Goal: Task Accomplishment & Management: Use online tool/utility

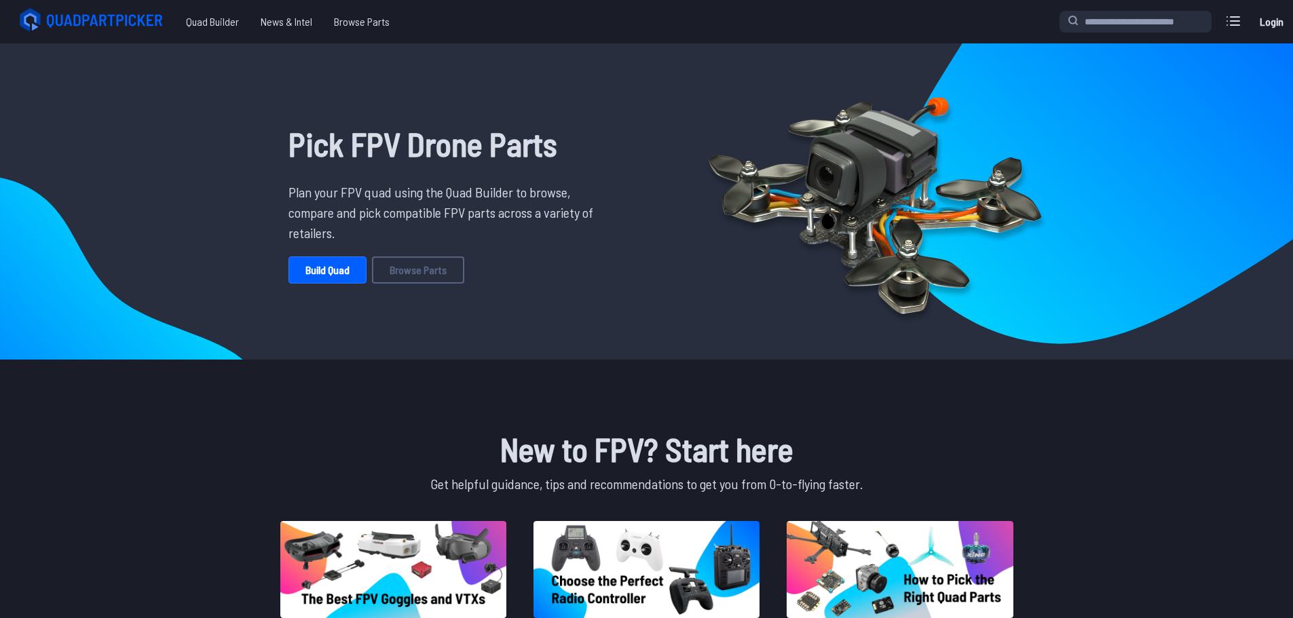
drag, startPoint x: 552, startPoint y: 0, endPoint x: 977, endPoint y: 409, distance: 588.9
click at [1270, 23] on link "Login" at bounding box center [1271, 21] width 33 height 27
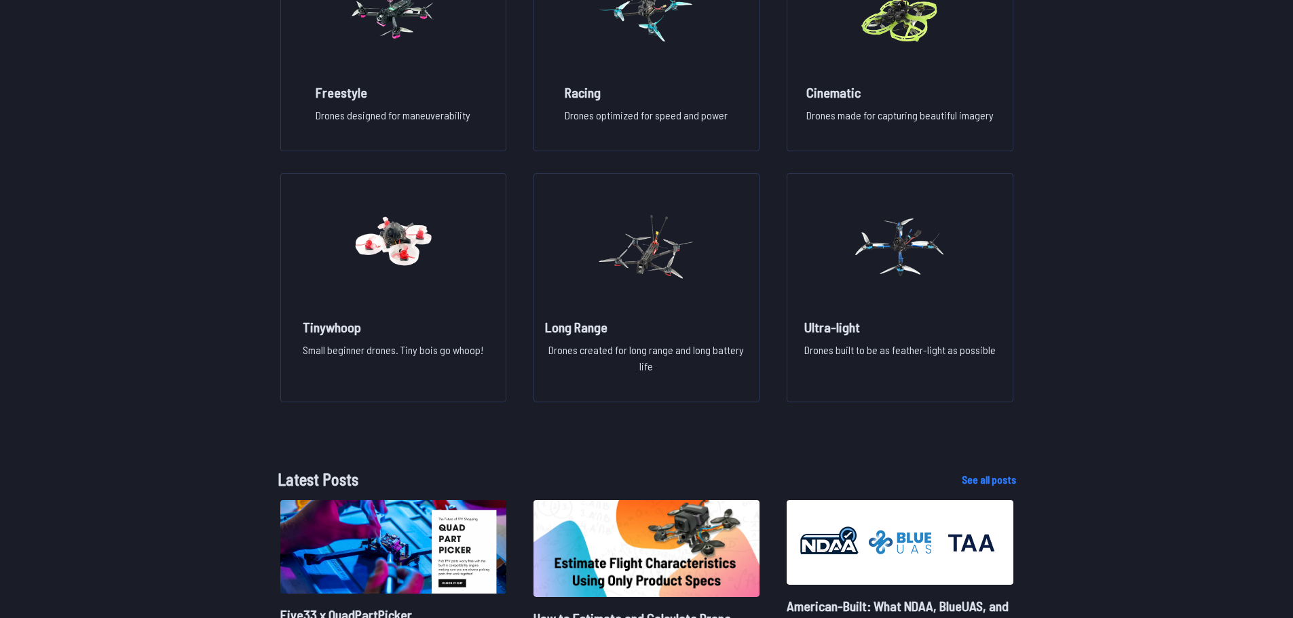
scroll to position [1154, 0]
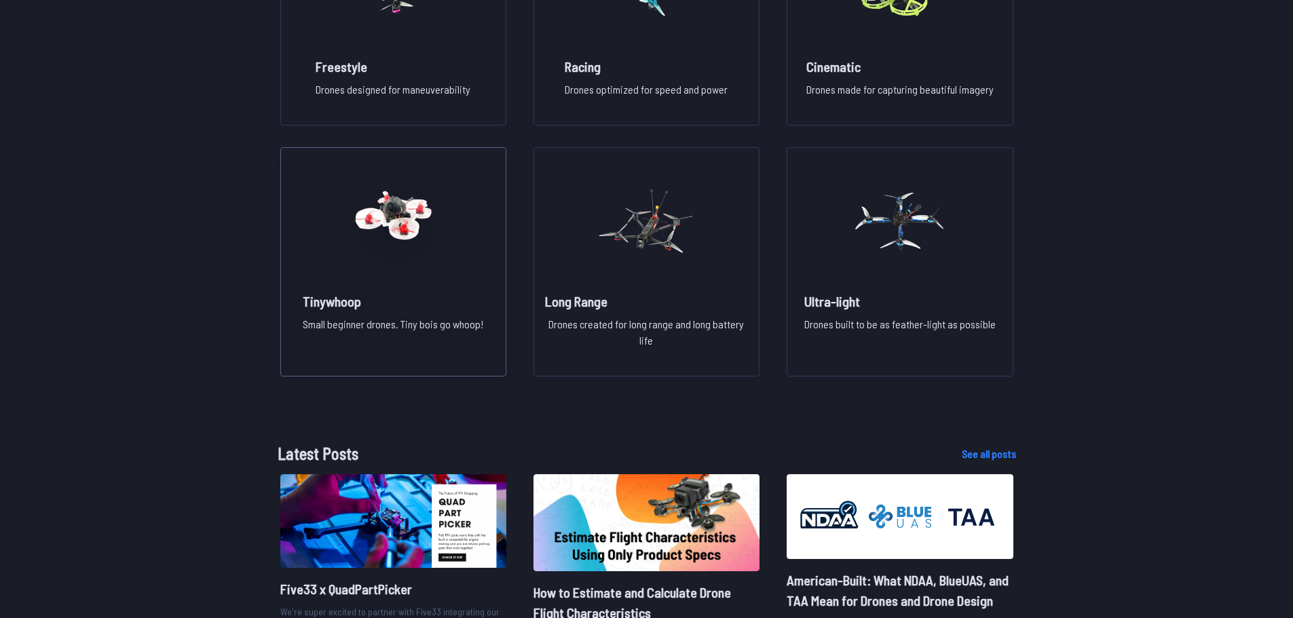
click at [437, 284] on figure at bounding box center [393, 220] width 152 height 144
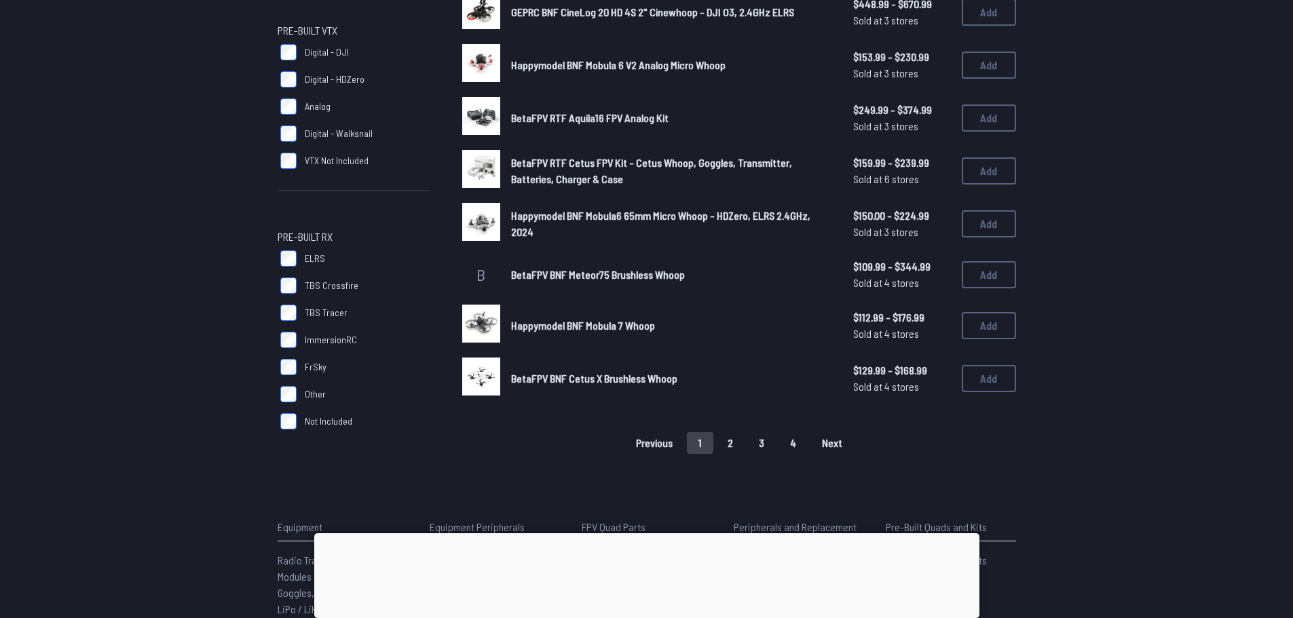
scroll to position [814, 0]
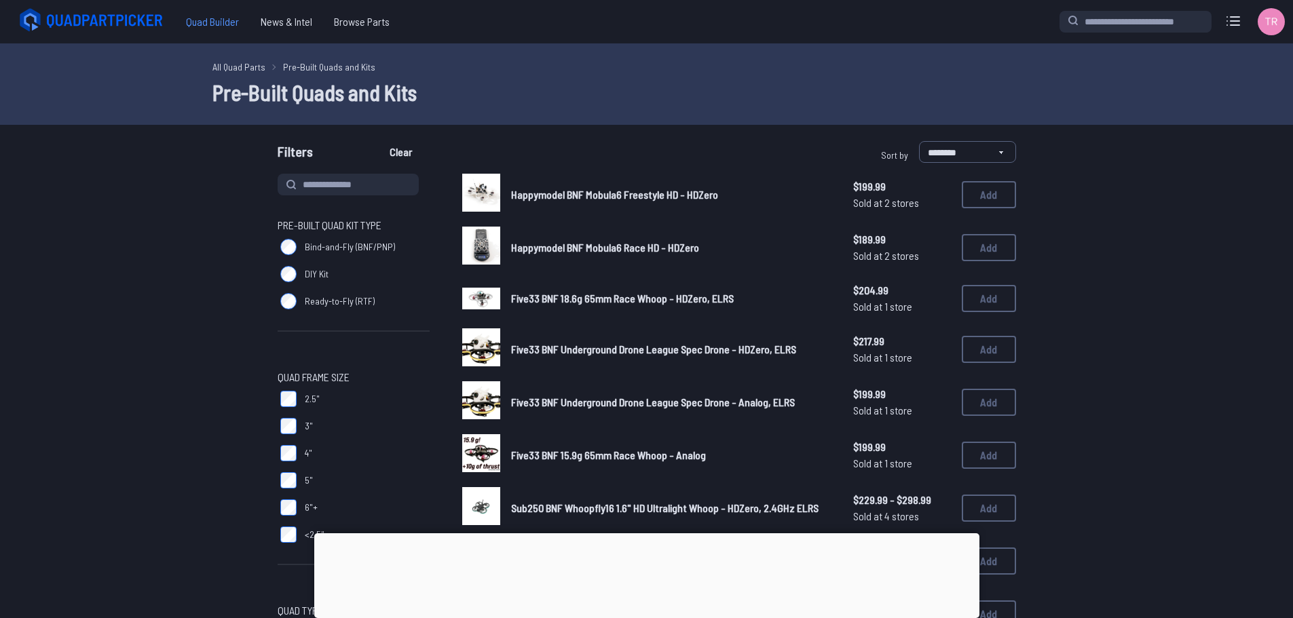
click at [200, 25] on span "Quad Builder" at bounding box center [212, 21] width 75 height 27
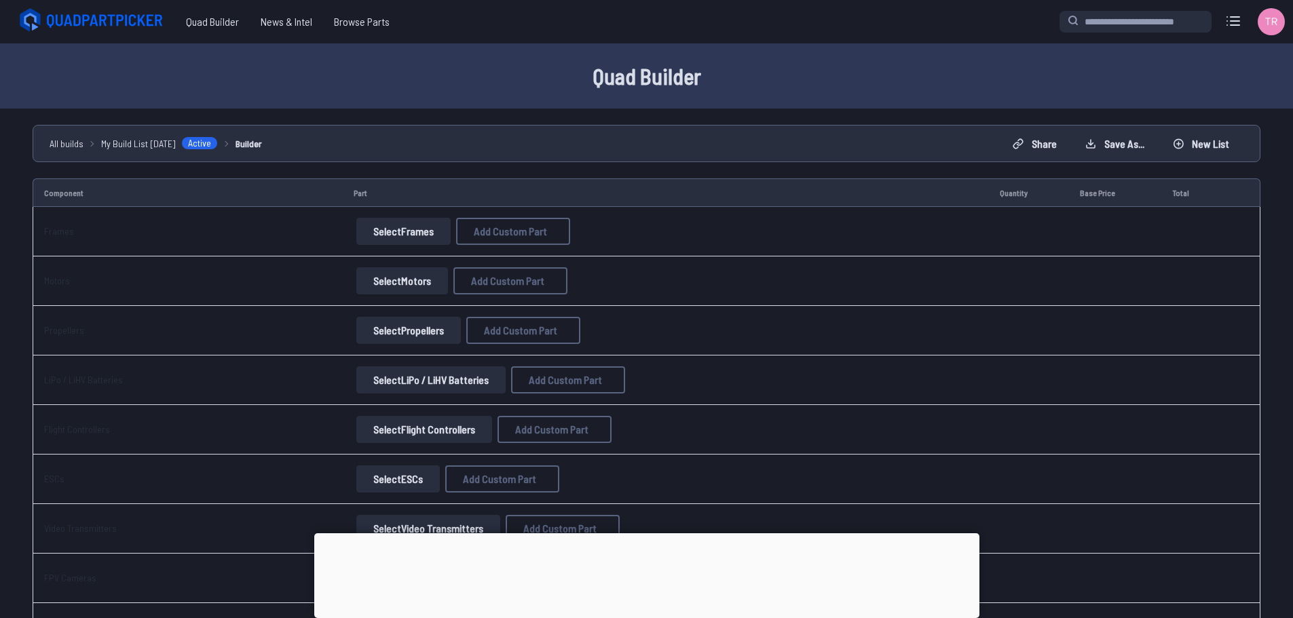
click at [642, 533] on div at bounding box center [646, 533] width 665 height 0
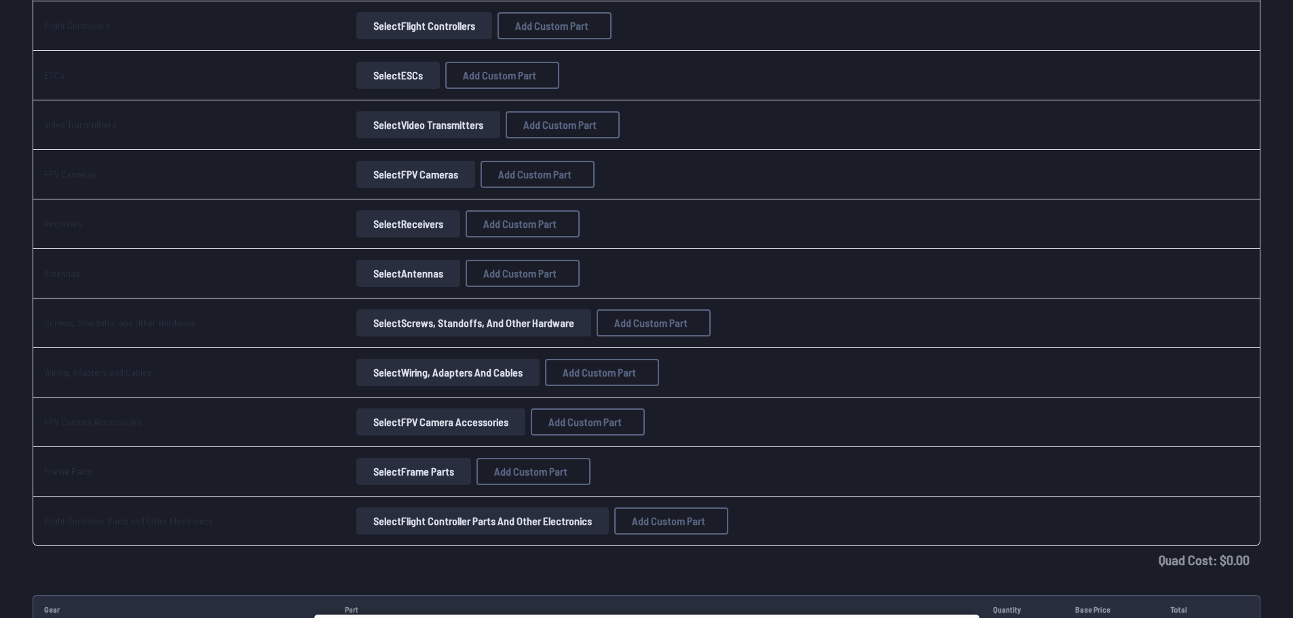
scroll to position [407, 0]
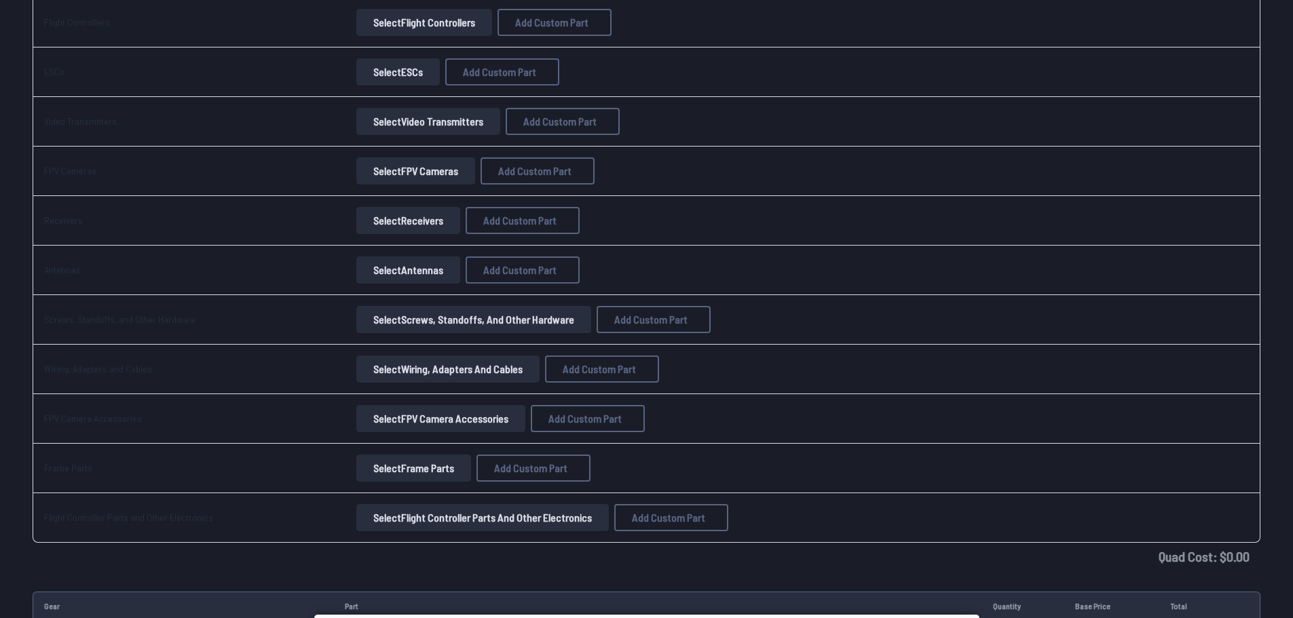
click at [403, 317] on button "Select Screws, Standoffs, and Other Hardware" at bounding box center [473, 319] width 235 height 27
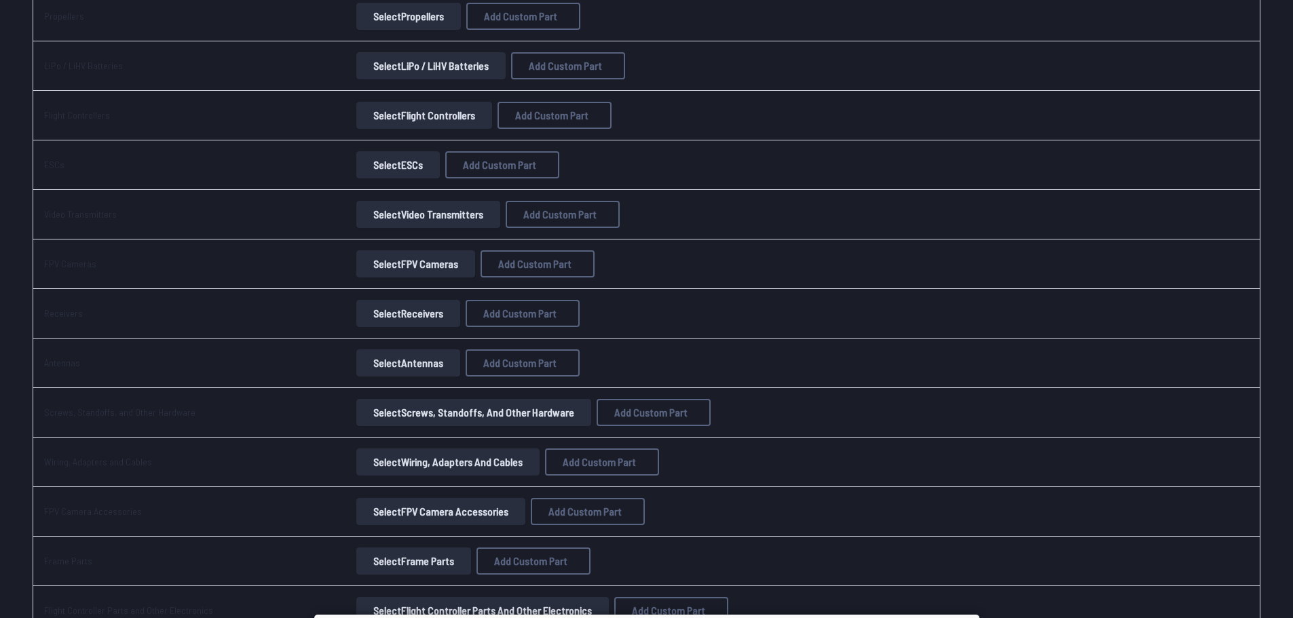
scroll to position [271, 0]
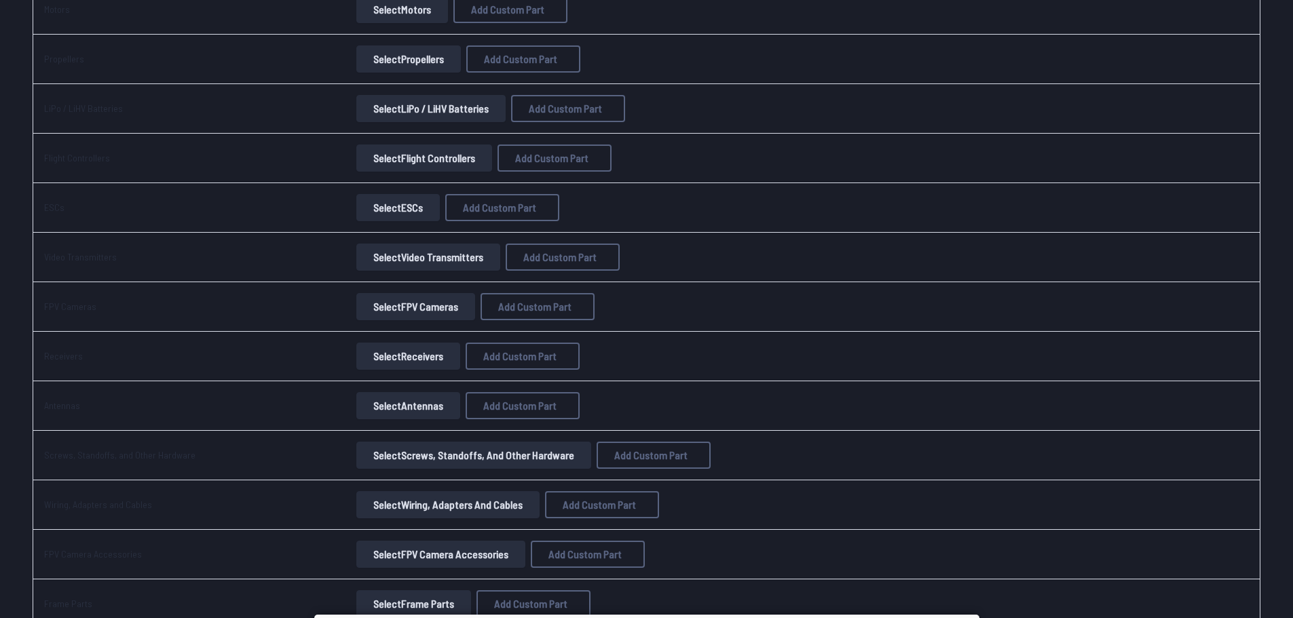
click at [404, 306] on button "Select FPV Cameras" at bounding box center [415, 306] width 119 height 27
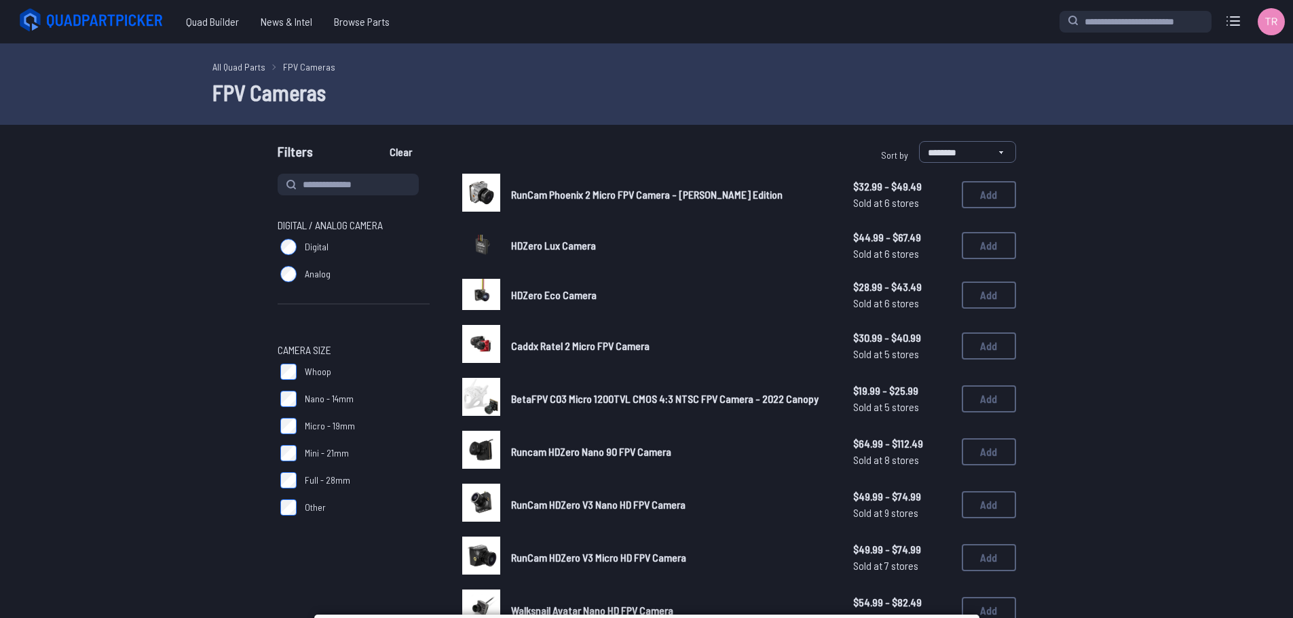
click at [478, 298] on img at bounding box center [481, 294] width 38 height 31
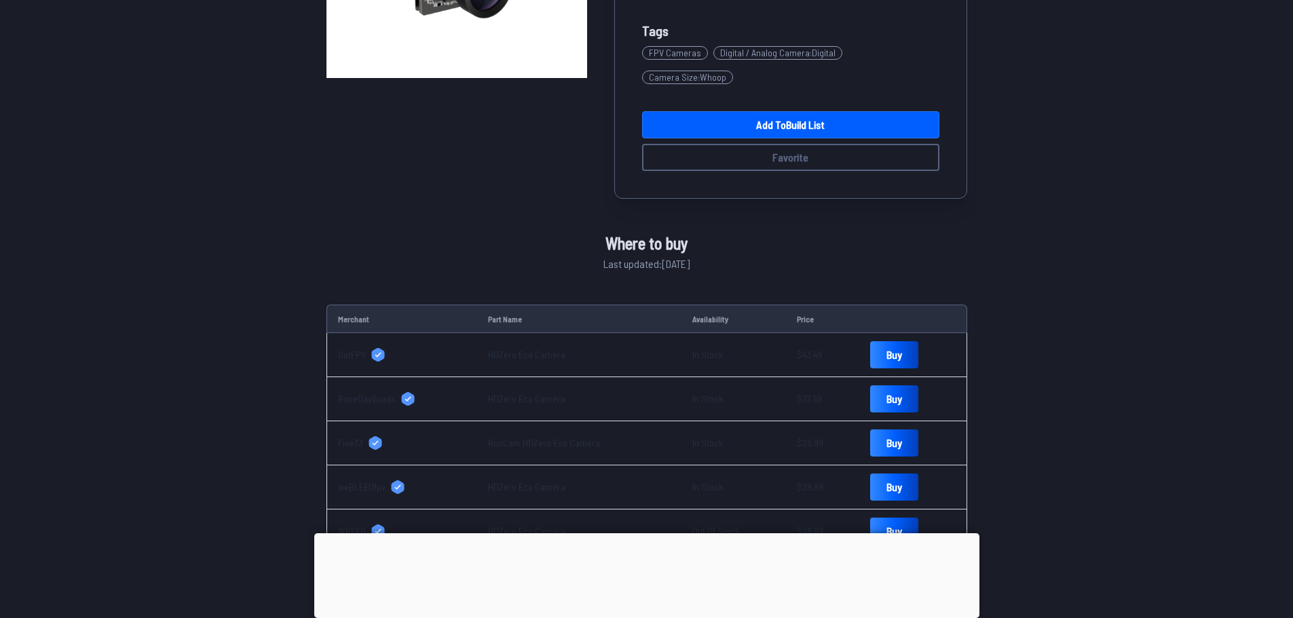
scroll to position [271, 0]
